Goal: Navigation & Orientation: Find specific page/section

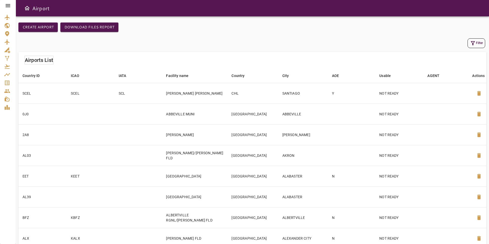
click at [6, 6] on icon at bounding box center [8, 5] width 5 height 3
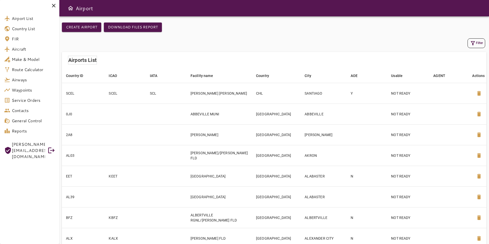
click at [55, 6] on icon at bounding box center [54, 6] width 6 height 6
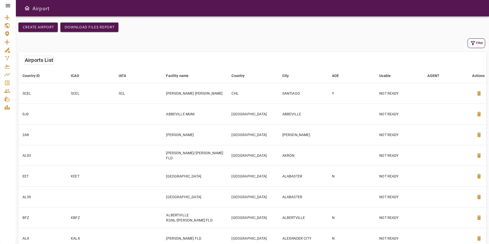
click at [28, 8] on icon "Open drawer" at bounding box center [27, 8] width 6 height 6
click at [6, 5] on icon at bounding box center [8, 5] width 5 height 3
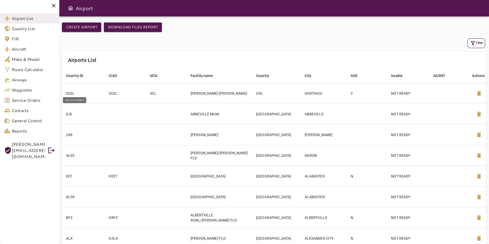
click at [42, 103] on span "Service Orders" at bounding box center [34, 100] width 44 height 6
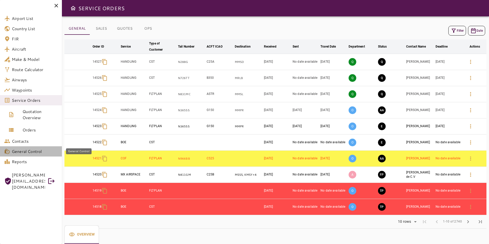
click at [37, 151] on span "General Control" at bounding box center [35, 151] width 46 height 6
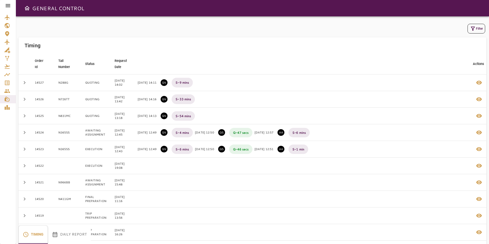
click at [8, 6] on icon at bounding box center [8, 6] width 6 height 6
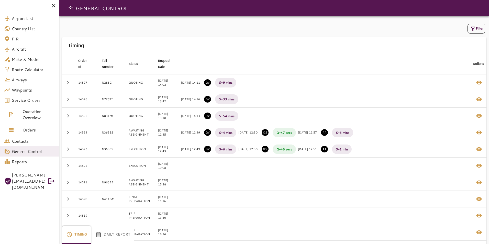
click at [21, 175] on span "[PERSON_NAME][EMAIL_ADDRESS][DOMAIN_NAME]" at bounding box center [28, 181] width 33 height 18
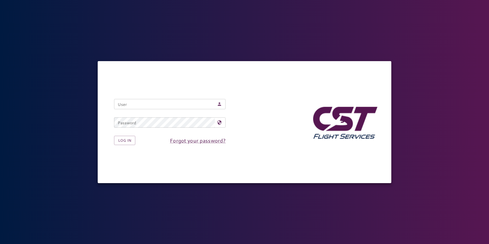
type input "**********"
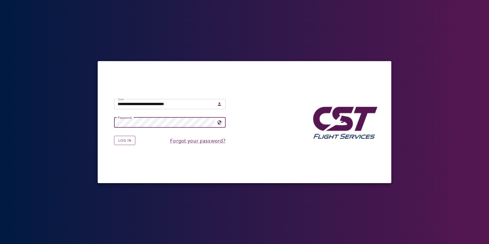
click at [130, 139] on button "Log in" at bounding box center [124, 140] width 21 height 9
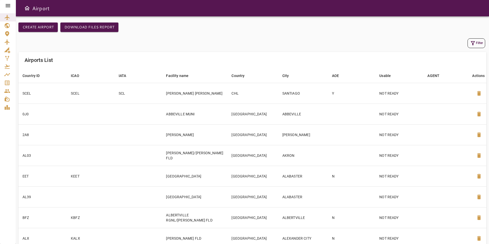
click at [7, 7] on icon at bounding box center [8, 5] width 5 height 3
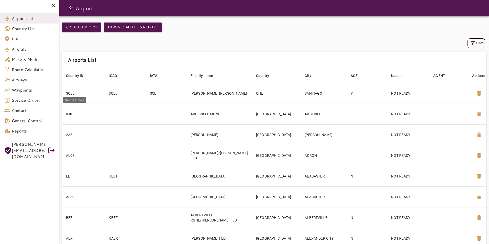
click at [37, 101] on span "Service Orders" at bounding box center [34, 100] width 44 height 6
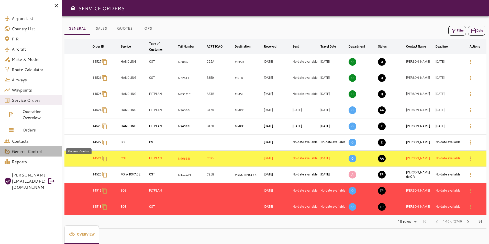
click at [30, 152] on span "General Control" at bounding box center [35, 151] width 46 height 6
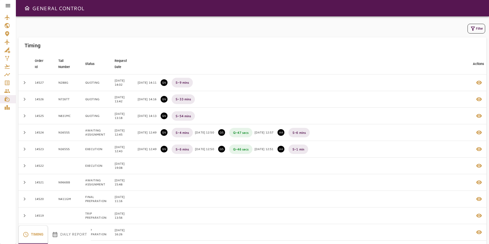
click at [7, 5] on icon at bounding box center [8, 6] width 6 height 6
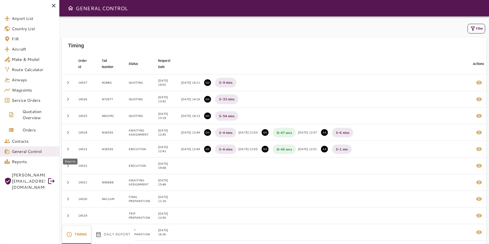
click at [31, 163] on span "Reports" at bounding box center [34, 162] width 44 height 6
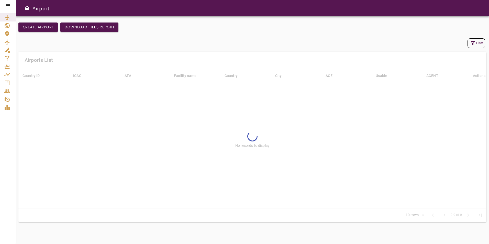
click at [9, 6] on icon at bounding box center [8, 5] width 5 height 3
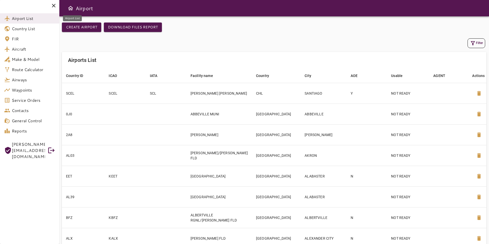
click at [35, 19] on span "Airport List" at bounding box center [34, 18] width 44 height 6
click at [54, 6] on icon at bounding box center [54, 6] width 4 height 4
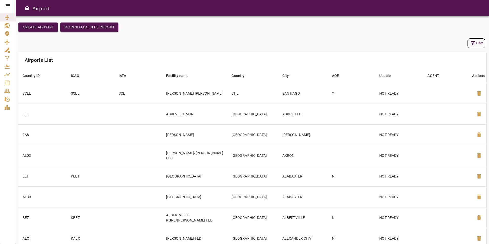
click at [6, 4] on icon at bounding box center [8, 5] width 5 height 3
